Goal: Communication & Community: Connect with others

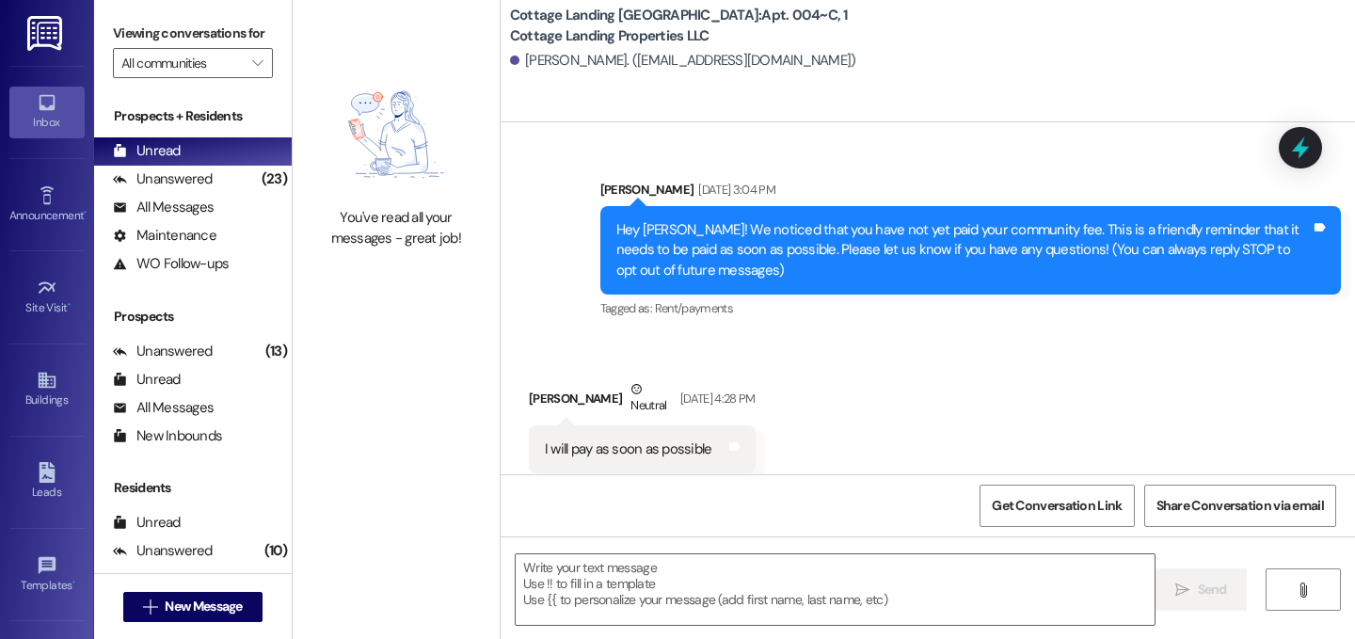
scroll to position [2247, 0]
